Goal: Navigation & Orientation: Find specific page/section

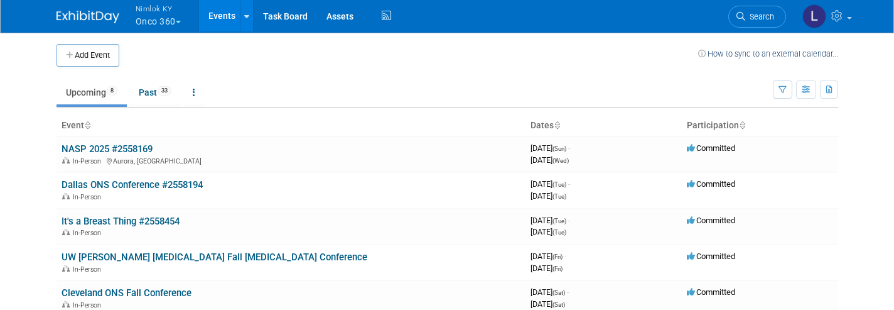
click at [352, 16] on link "Assets" at bounding box center [340, 15] width 46 height 31
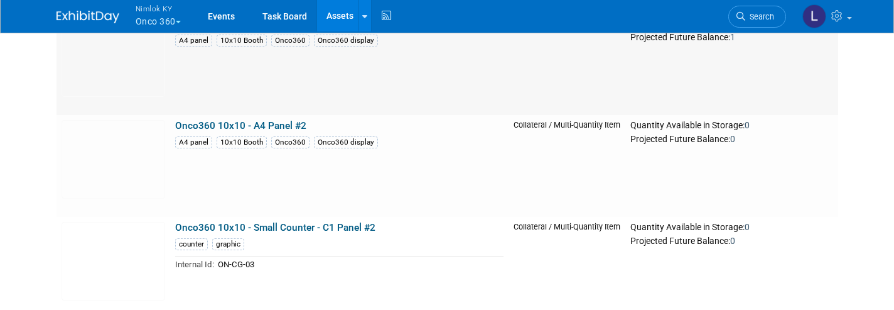
scroll to position [2288, 0]
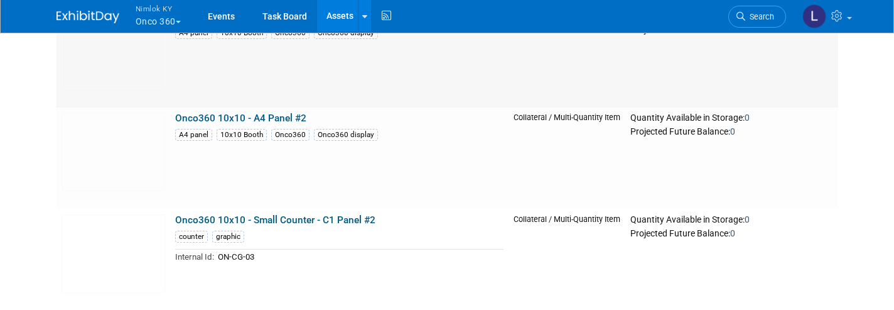
click at [237, 122] on link "Onco360 10x10 - A4 Panel #2" at bounding box center [240, 117] width 131 height 11
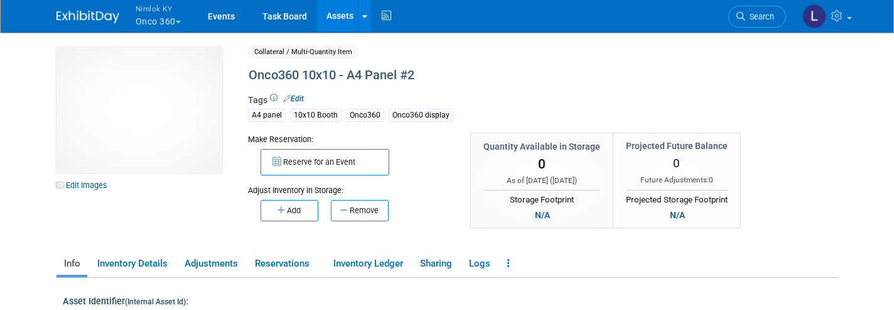
click at [346, 21] on link "Assets" at bounding box center [340, 15] width 46 height 31
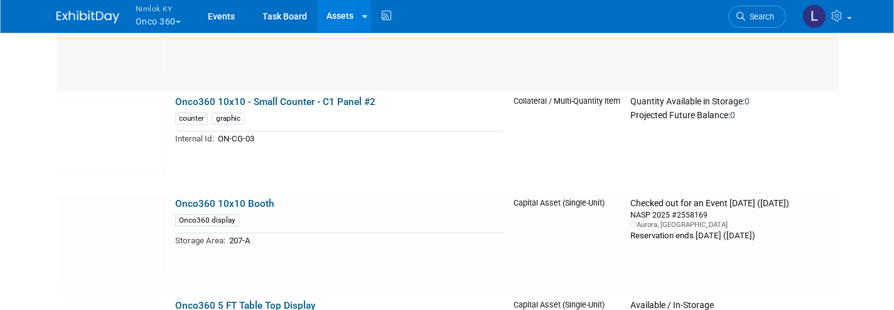
scroll to position [2404, 0]
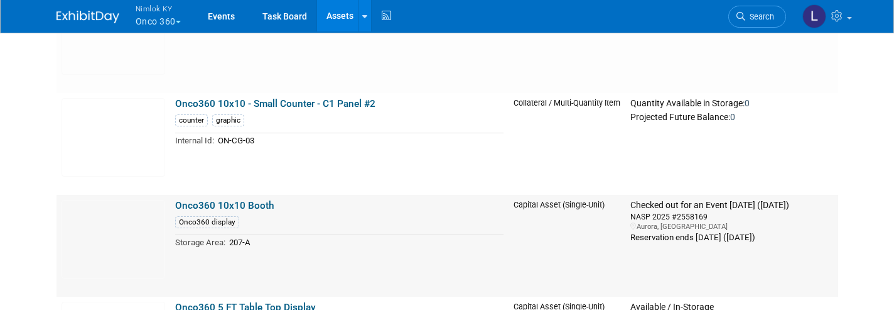
click at [138, 258] on img at bounding box center [114, 239] width 104 height 79
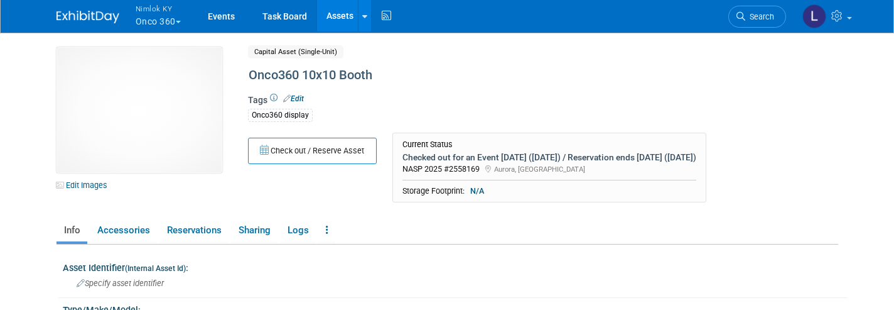
click at [340, 15] on link "Assets" at bounding box center [340, 15] width 46 height 31
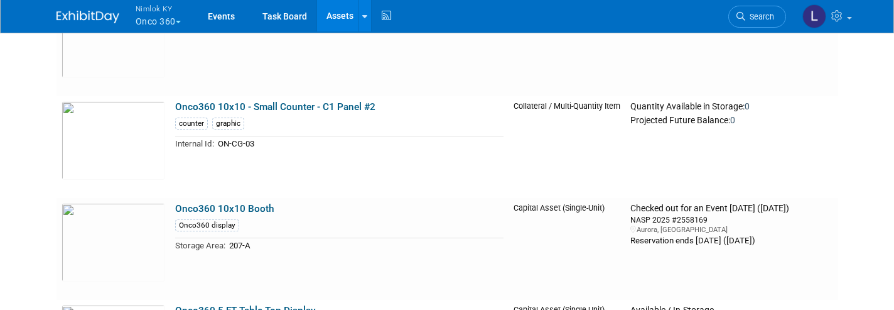
scroll to position [2400, 0]
click at [287, 104] on link "Onco360 10x10 - Small Counter - C1 Panel #2" at bounding box center [275, 107] width 200 height 11
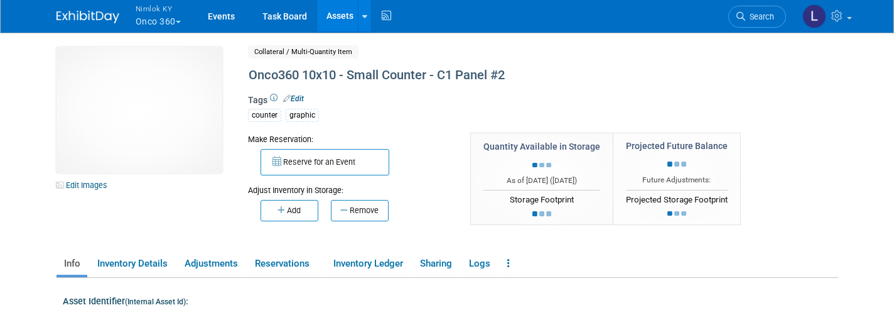
click at [286, 268] on link "Reservations" at bounding box center [285, 264] width 76 height 22
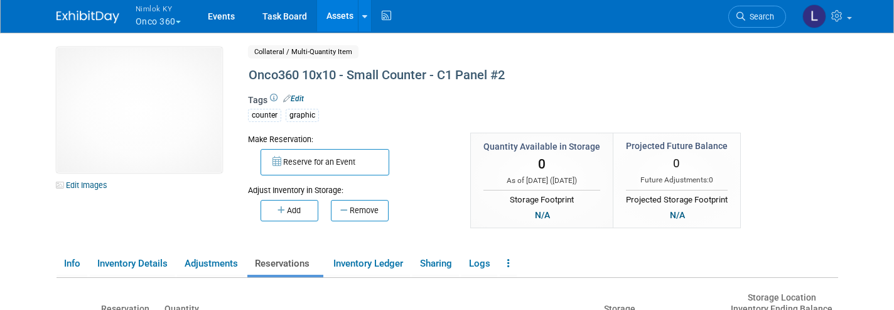
click at [339, 16] on link "Assets" at bounding box center [340, 15] width 46 height 31
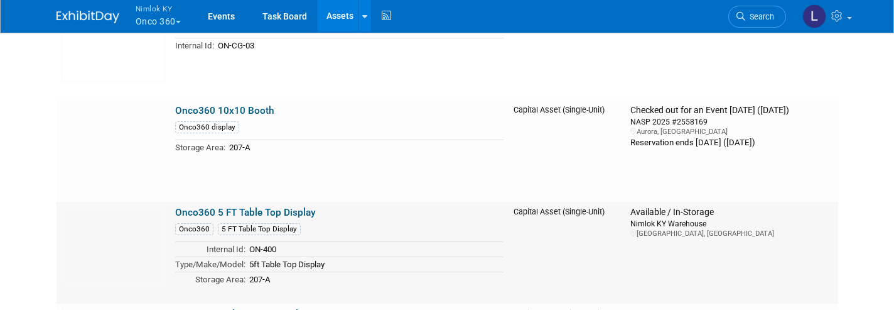
scroll to position [2495, 0]
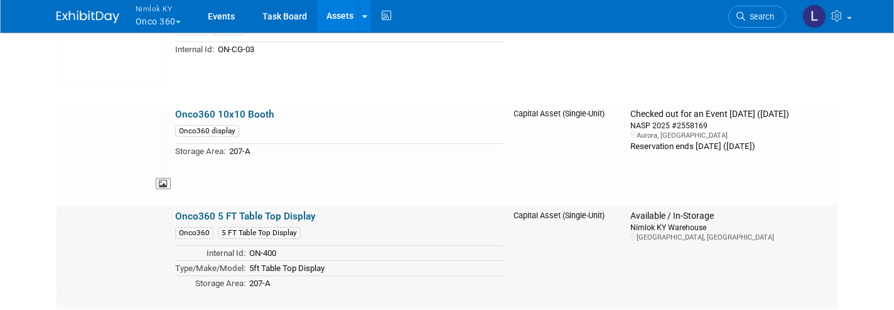
click at [86, 153] on img at bounding box center [114, 148] width 104 height 79
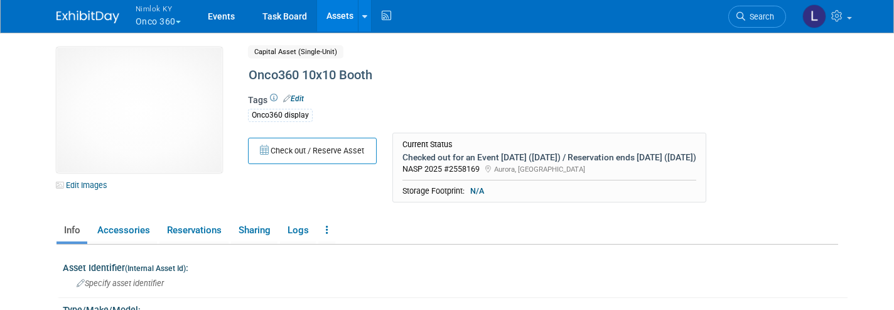
click at [109, 139] on img at bounding box center [140, 110] width 166 height 126
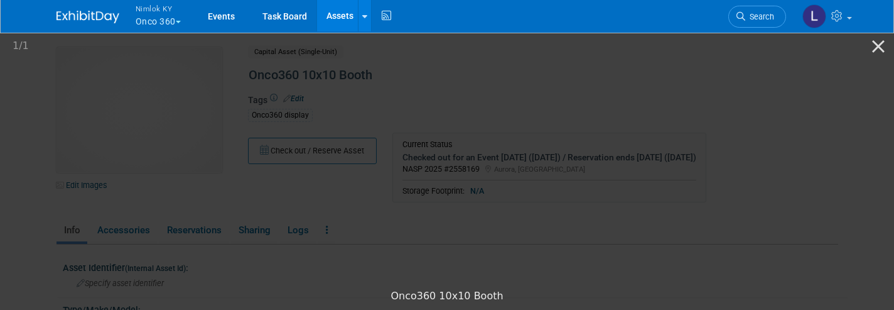
click at [879, 49] on button "Close gallery" at bounding box center [878, 46] width 31 height 30
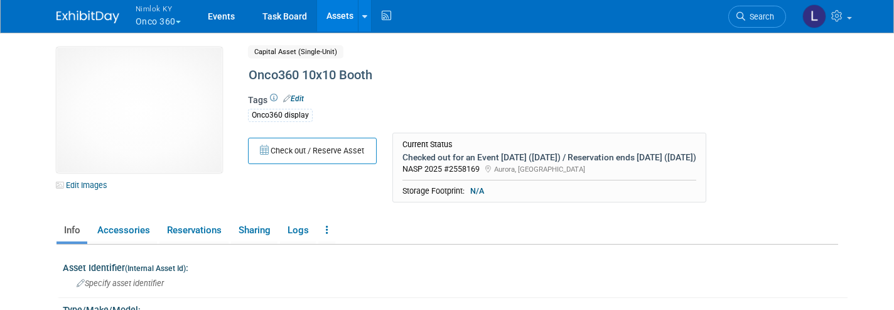
click at [346, 17] on link "Assets" at bounding box center [340, 15] width 46 height 31
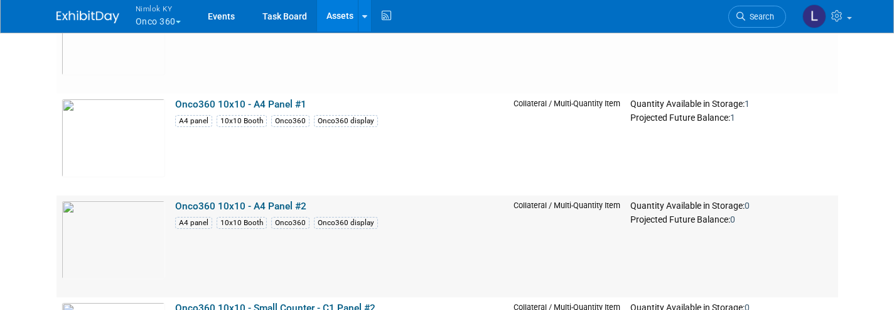
scroll to position [2193, 0]
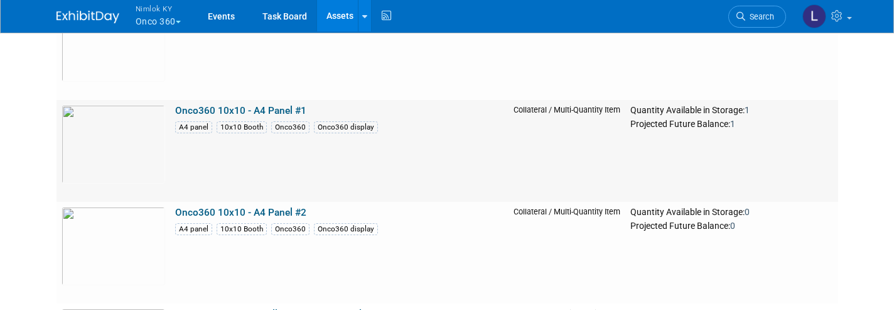
click at [264, 212] on link "Onco360 10x10 - A4 Panel #2" at bounding box center [240, 212] width 131 height 11
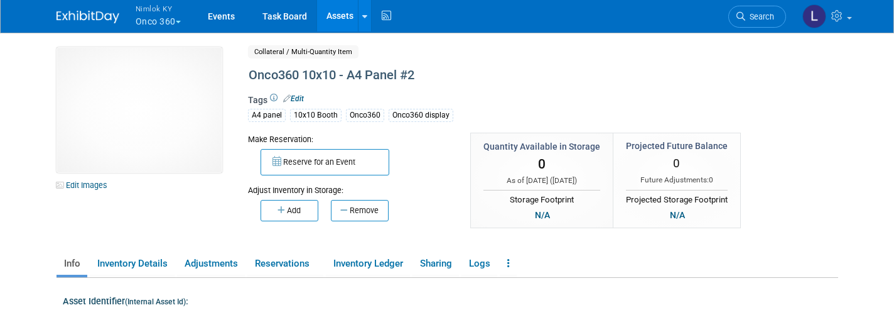
click at [160, 154] on img at bounding box center [140, 110] width 166 height 126
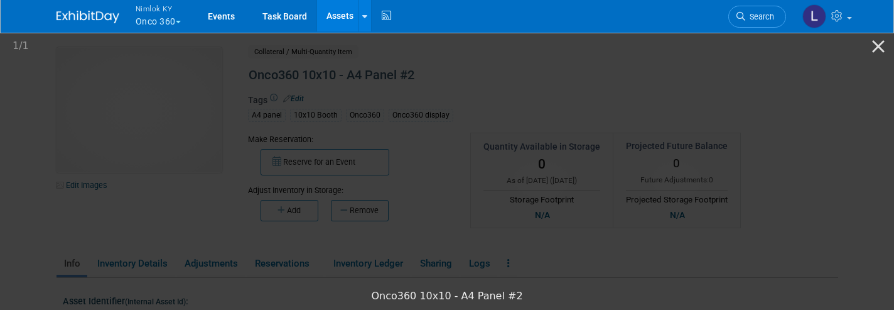
click at [876, 51] on button "Close gallery" at bounding box center [878, 46] width 31 height 30
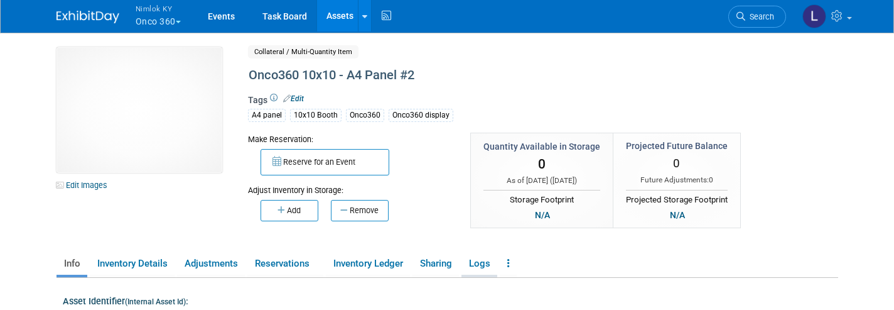
click at [337, 13] on link "Assets" at bounding box center [340, 15] width 46 height 31
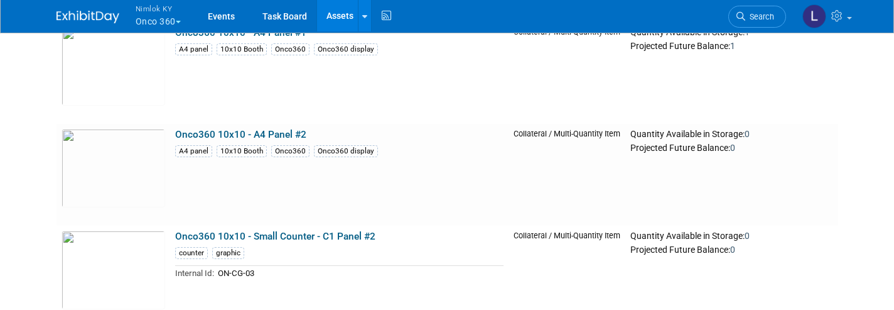
scroll to position [2279, 0]
